Goal: Contribute content: Contribute content

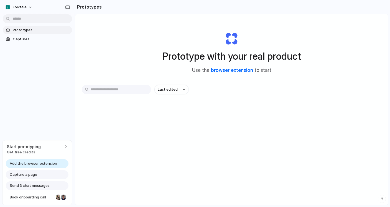
click at [227, 71] on link "browser extension" at bounding box center [232, 71] width 42 height 6
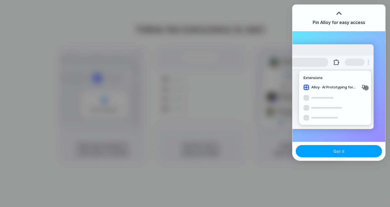
click at [325, 153] on button "Got it" at bounding box center [339, 151] width 86 height 12
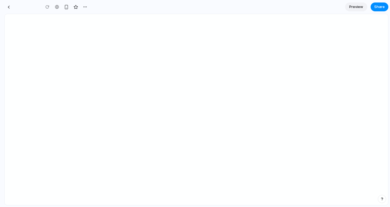
type input "**********"
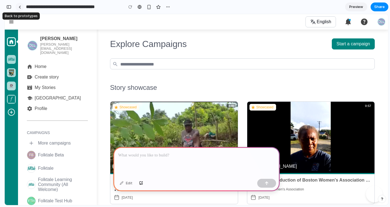
click at [20, 8] on div at bounding box center [20, 7] width 2 height 3
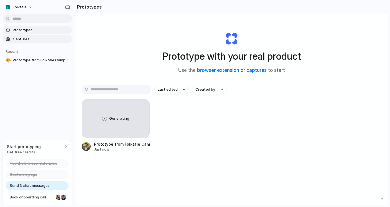
click at [20, 40] on span "Captures" at bounding box center [41, 40] width 57 height 6
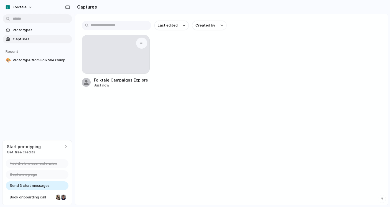
click at [113, 59] on div at bounding box center [115, 54] width 67 height 38
drag, startPoint x: 127, startPoint y: 68, endPoint x: 127, endPoint y: 64, distance: 4.4
click at [127, 68] on div at bounding box center [115, 54] width 67 height 38
click at [106, 81] on div "Folktale Campaigns Explore" at bounding box center [121, 80] width 54 height 6
click at [144, 46] on button "button" at bounding box center [141, 43] width 9 height 9
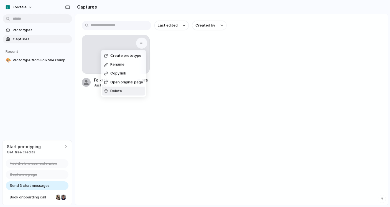
click at [188, 101] on div "Create prototype Rename Copy link Open original page Delete" at bounding box center [195, 103] width 390 height 207
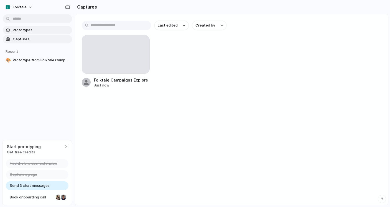
click at [24, 27] on span "Prototypes" at bounding box center [41, 30] width 57 height 6
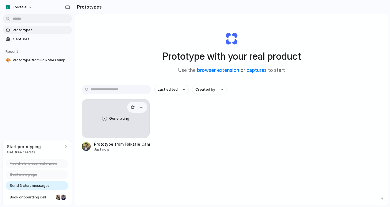
click at [125, 122] on div "Generating" at bounding box center [115, 119] width 67 height 38
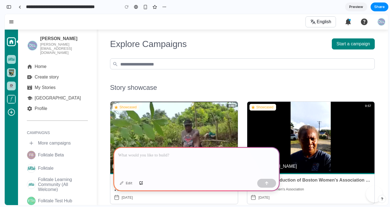
click at [155, 157] on p at bounding box center [196, 155] width 156 height 7
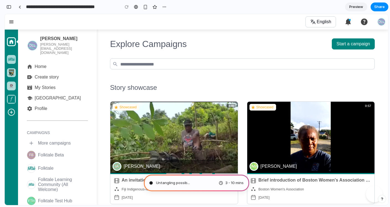
type input "**********"
